Goal: Task Accomplishment & Management: Use online tool/utility

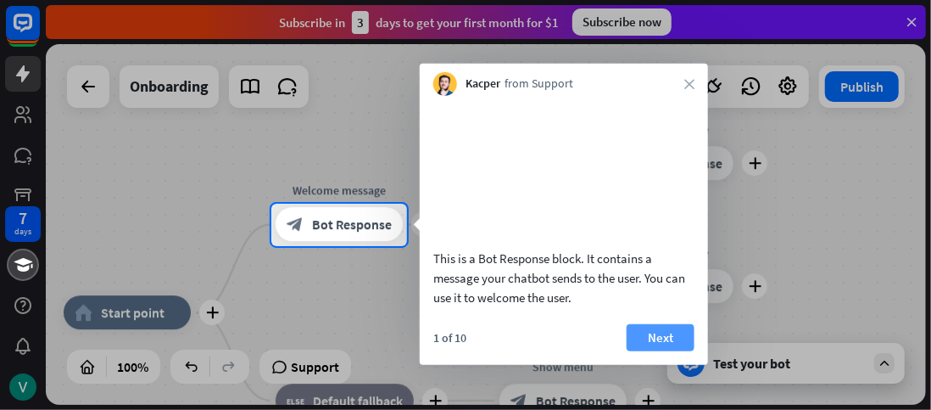
click at [651, 350] on button "Next" at bounding box center [661, 336] width 68 height 27
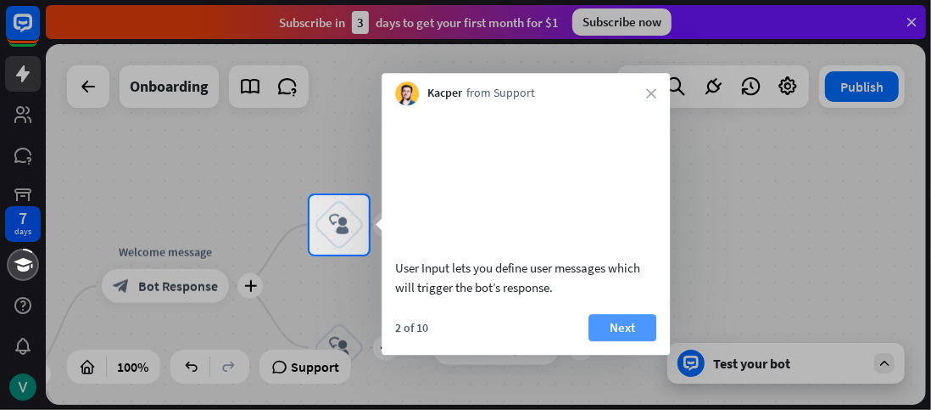
click at [635, 341] on button "Next" at bounding box center [623, 327] width 68 height 27
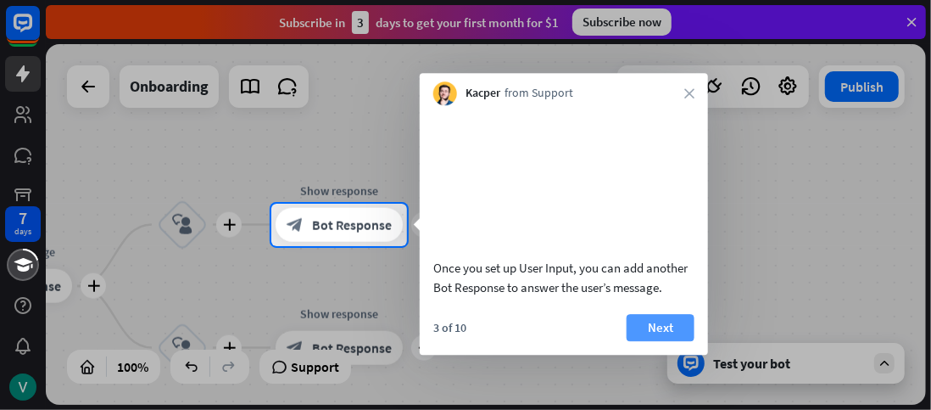
click at [653, 341] on button "Next" at bounding box center [661, 327] width 68 height 27
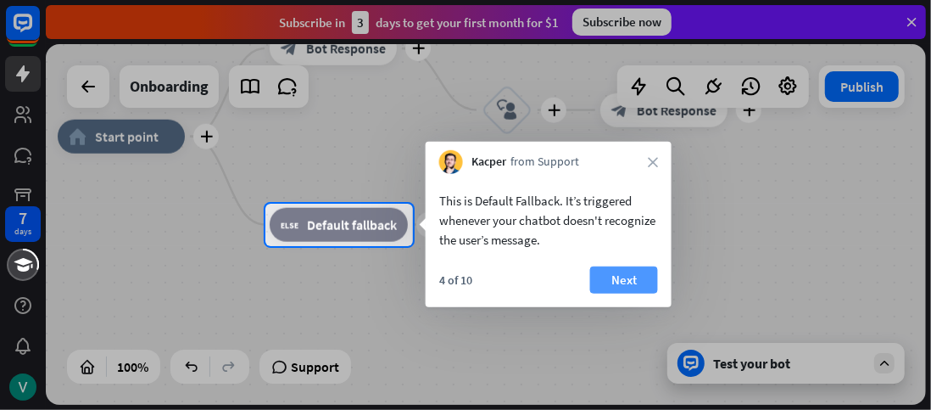
click at [622, 266] on button "Next" at bounding box center [624, 279] width 68 height 27
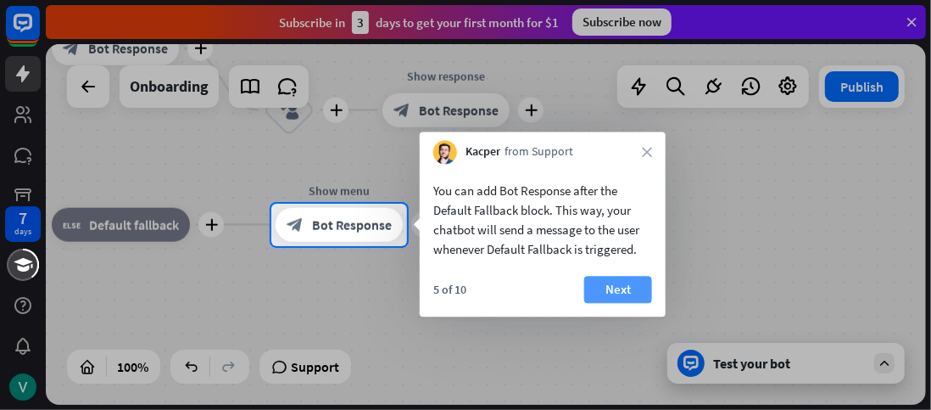
click at [625, 290] on button "Next" at bounding box center [618, 289] width 68 height 27
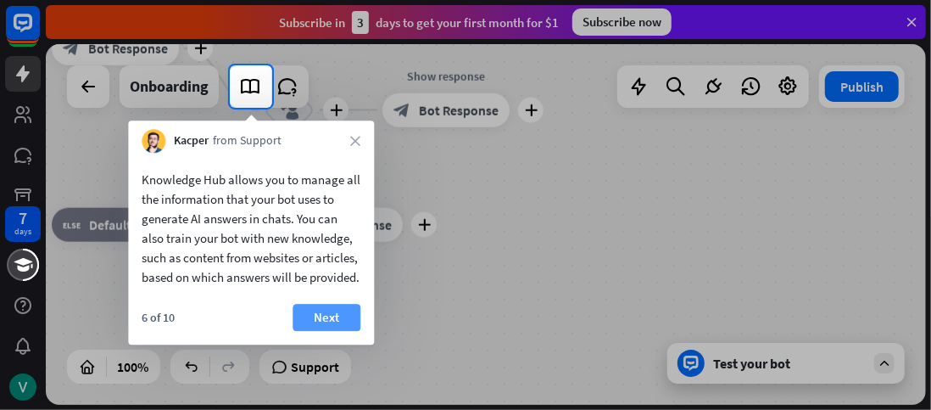
click at [337, 331] on button "Next" at bounding box center [327, 317] width 68 height 27
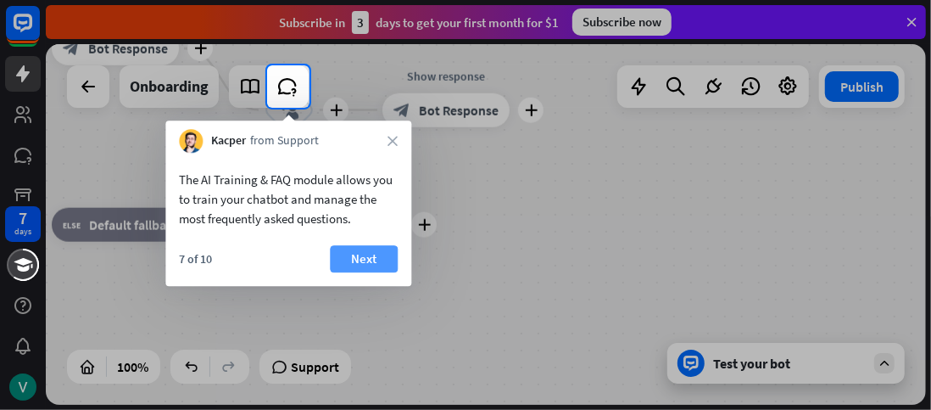
click at [368, 263] on button "Next" at bounding box center [364, 258] width 68 height 27
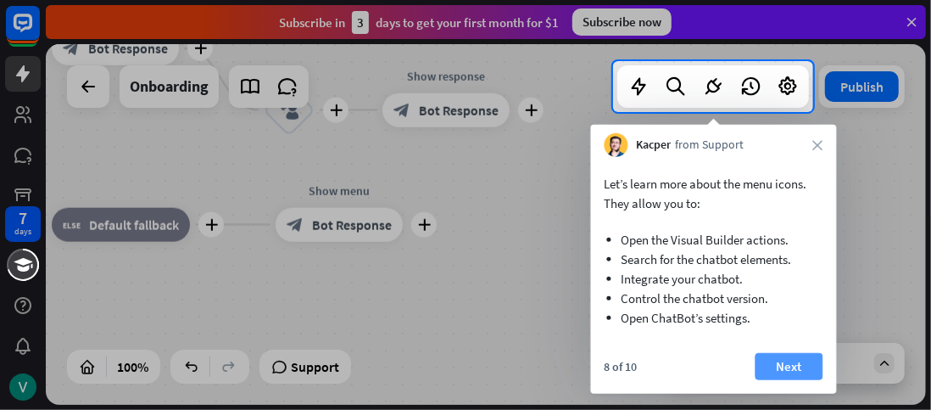
click at [804, 368] on button "Next" at bounding box center [790, 366] width 68 height 27
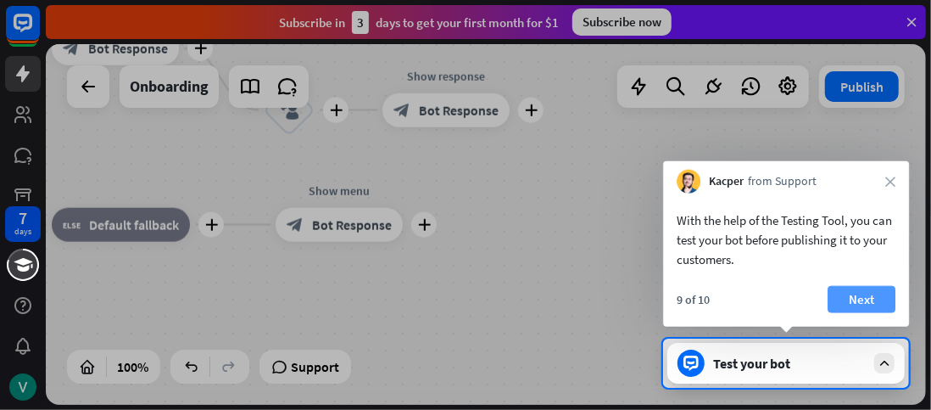
click at [873, 299] on button "Next" at bounding box center [862, 299] width 68 height 27
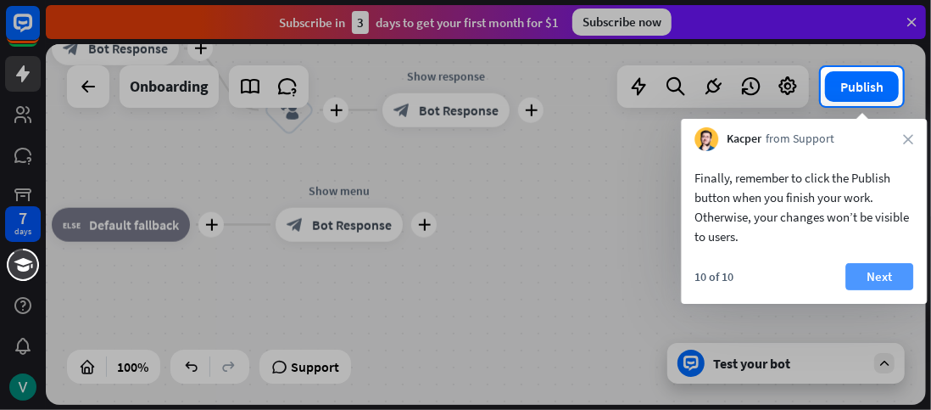
click at [879, 269] on button "Next" at bounding box center [880, 276] width 68 height 27
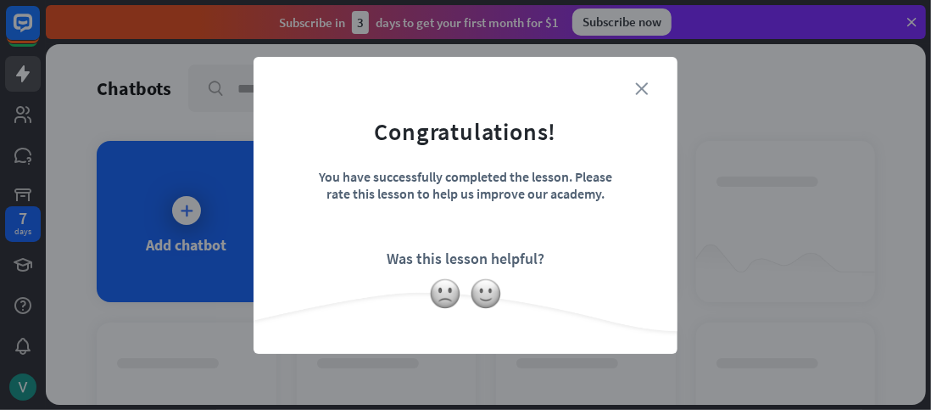
click at [643, 87] on icon "close" at bounding box center [641, 88] width 13 height 13
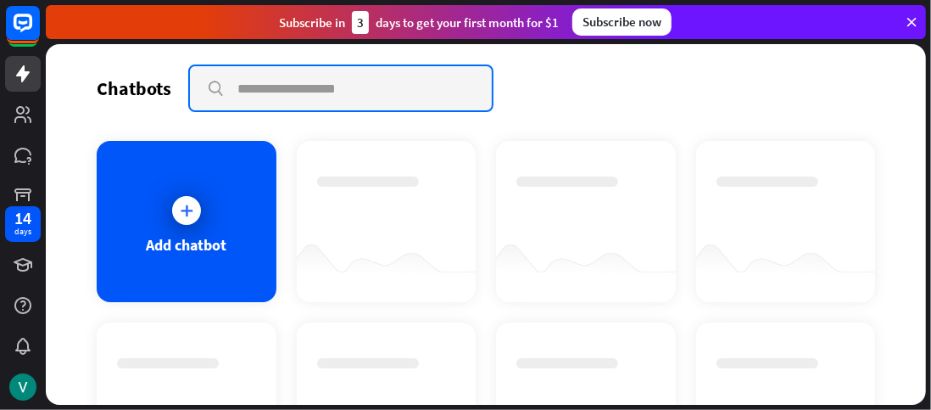
click at [401, 86] on input "text" at bounding box center [341, 88] width 302 height 44
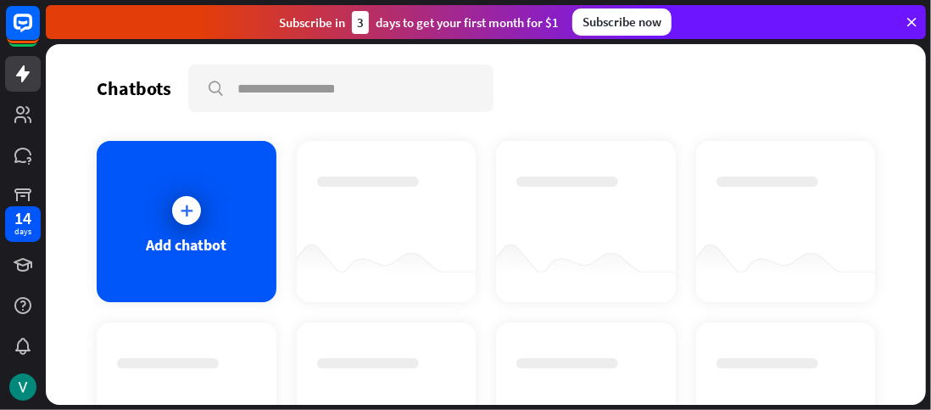
click at [912, 19] on icon at bounding box center [911, 21] width 15 height 15
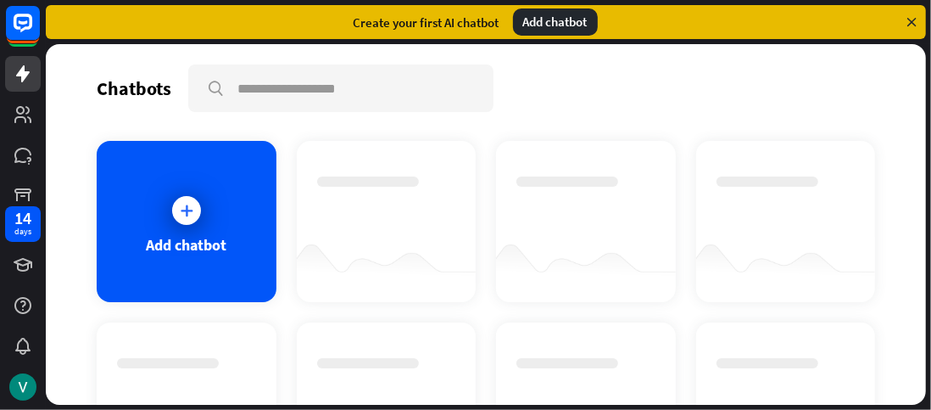
click at [550, 22] on div "Add chatbot" at bounding box center [555, 21] width 85 height 27
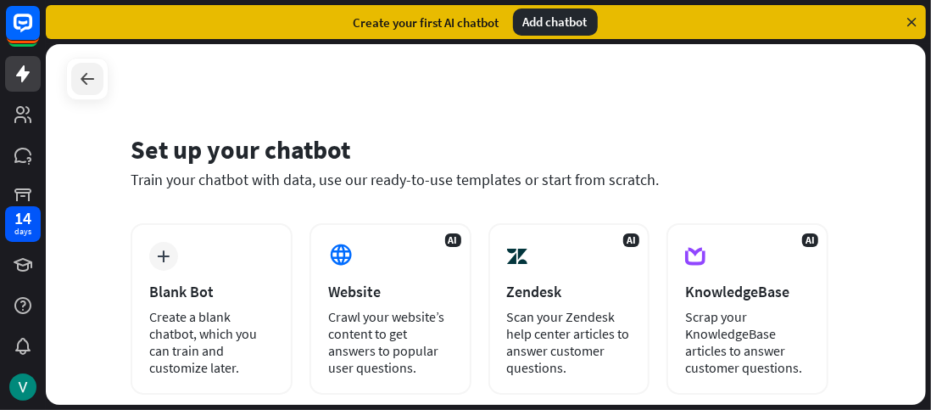
click at [87, 81] on icon at bounding box center [87, 79] width 20 height 20
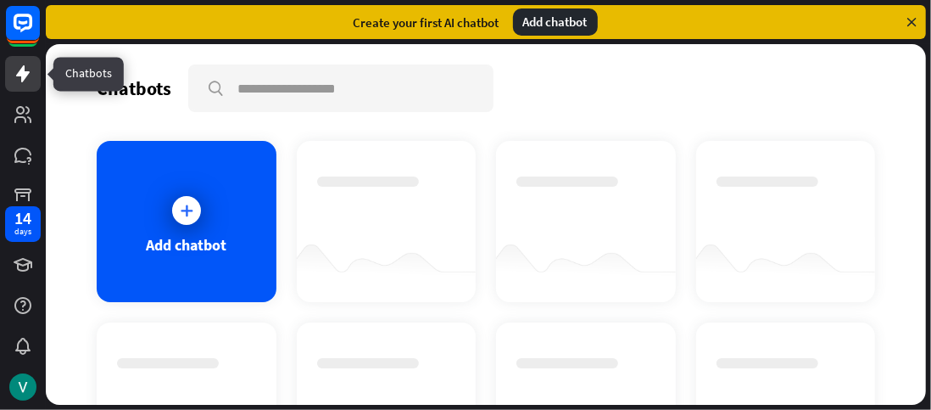
click at [31, 72] on icon at bounding box center [23, 74] width 20 height 20
click at [19, 74] on icon at bounding box center [23, 73] width 14 height 17
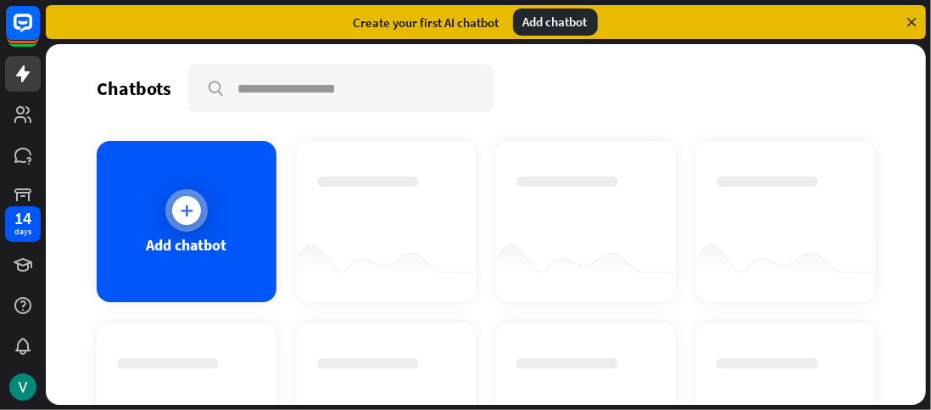
click at [184, 228] on div at bounding box center [186, 210] width 42 height 42
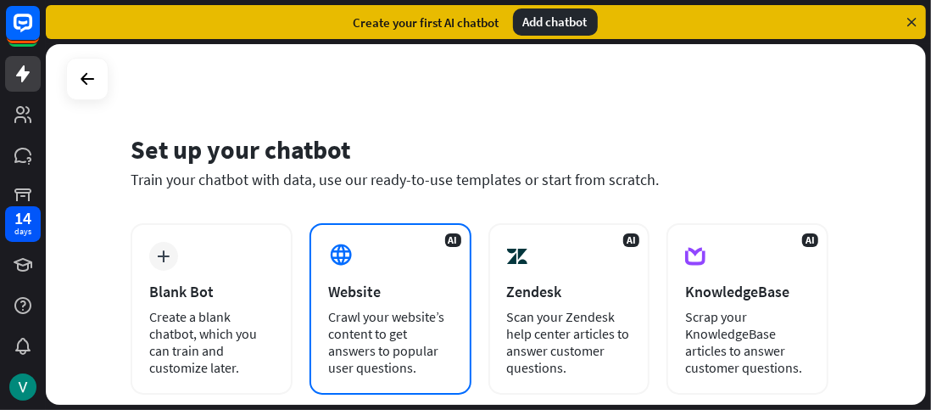
click at [397, 340] on div "Crawl your website’s content to get answers to popular user questions." at bounding box center [390, 342] width 125 height 68
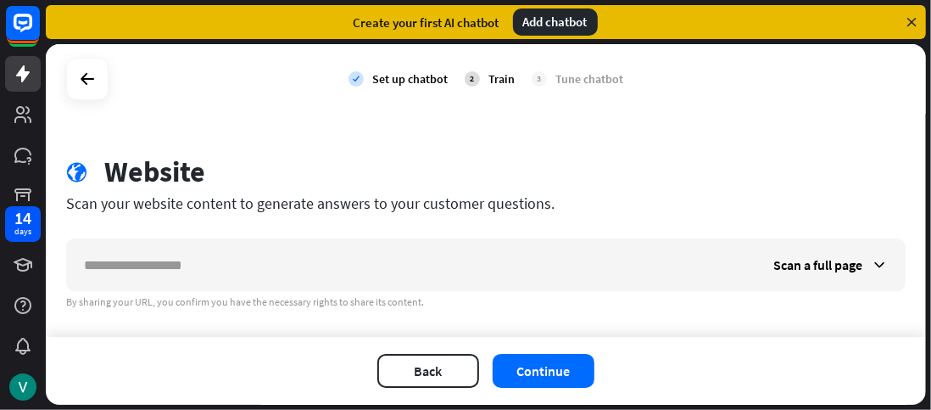
scroll to position [25, 0]
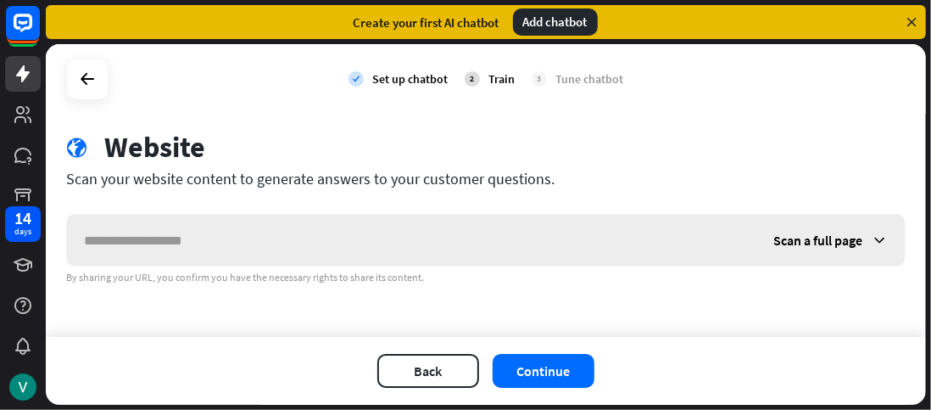
click at [224, 237] on input "text" at bounding box center [412, 240] width 690 height 51
drag, startPoint x: 304, startPoint y: 66, endPoint x: 646, endPoint y: 17, distance: 346.2
click at [622, 8] on div "close Product Help First steps Get started with ChatBot Help Center Follow step…" at bounding box center [489, 205] width 886 height 410
